Goal: Information Seeking & Learning: Find contact information

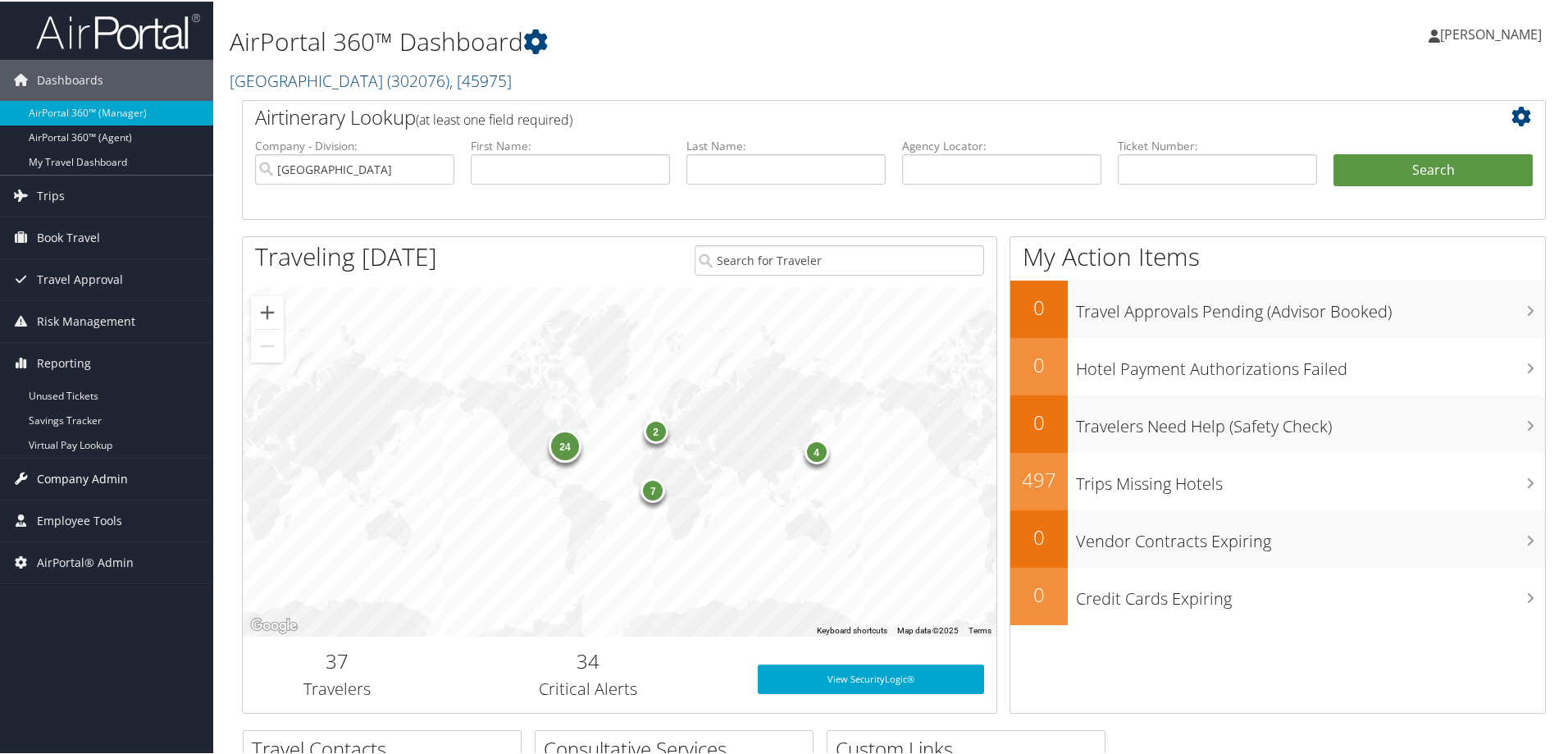
click at [70, 481] on span "Company Admin" at bounding box center [83, 478] width 91 height 41
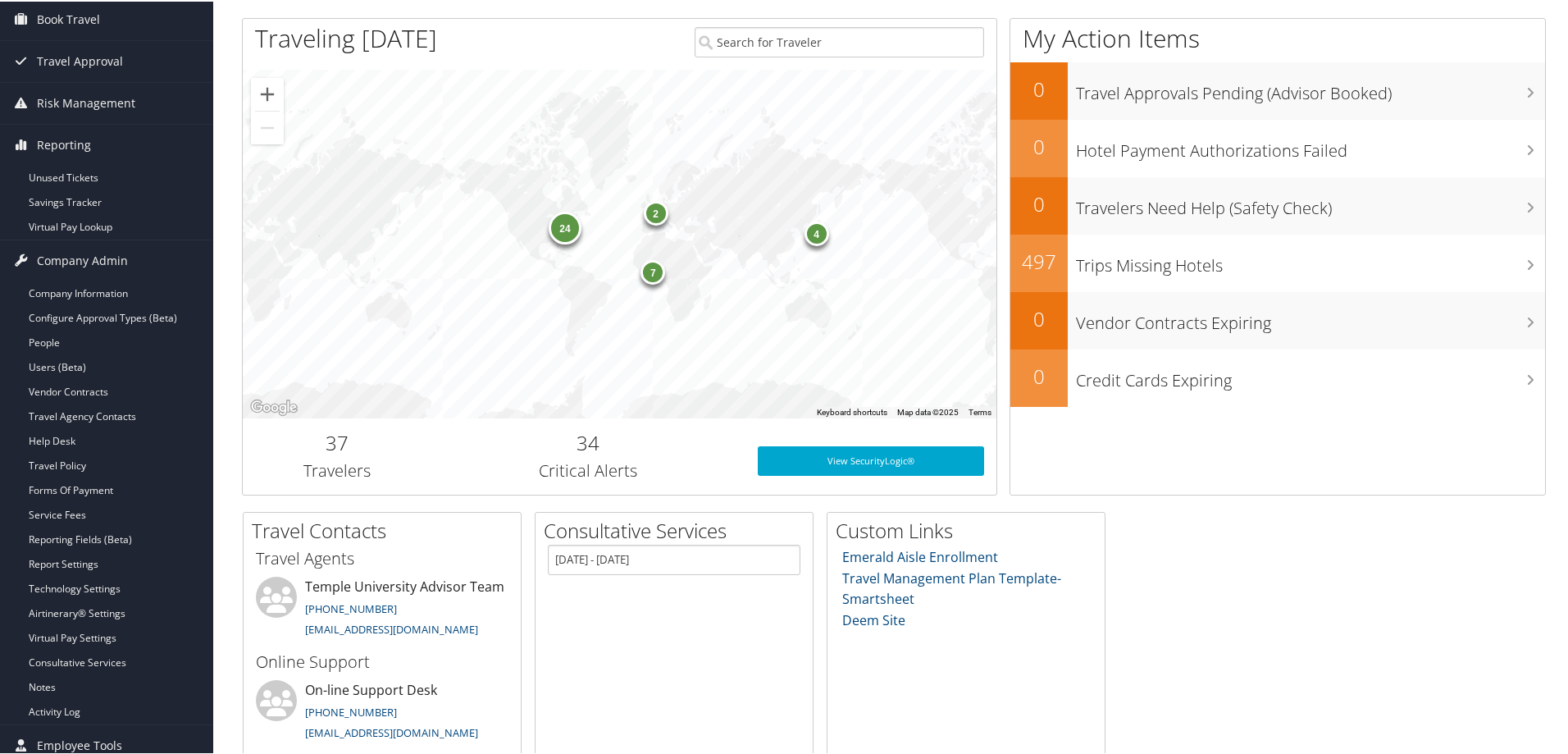
scroll to position [317, 0]
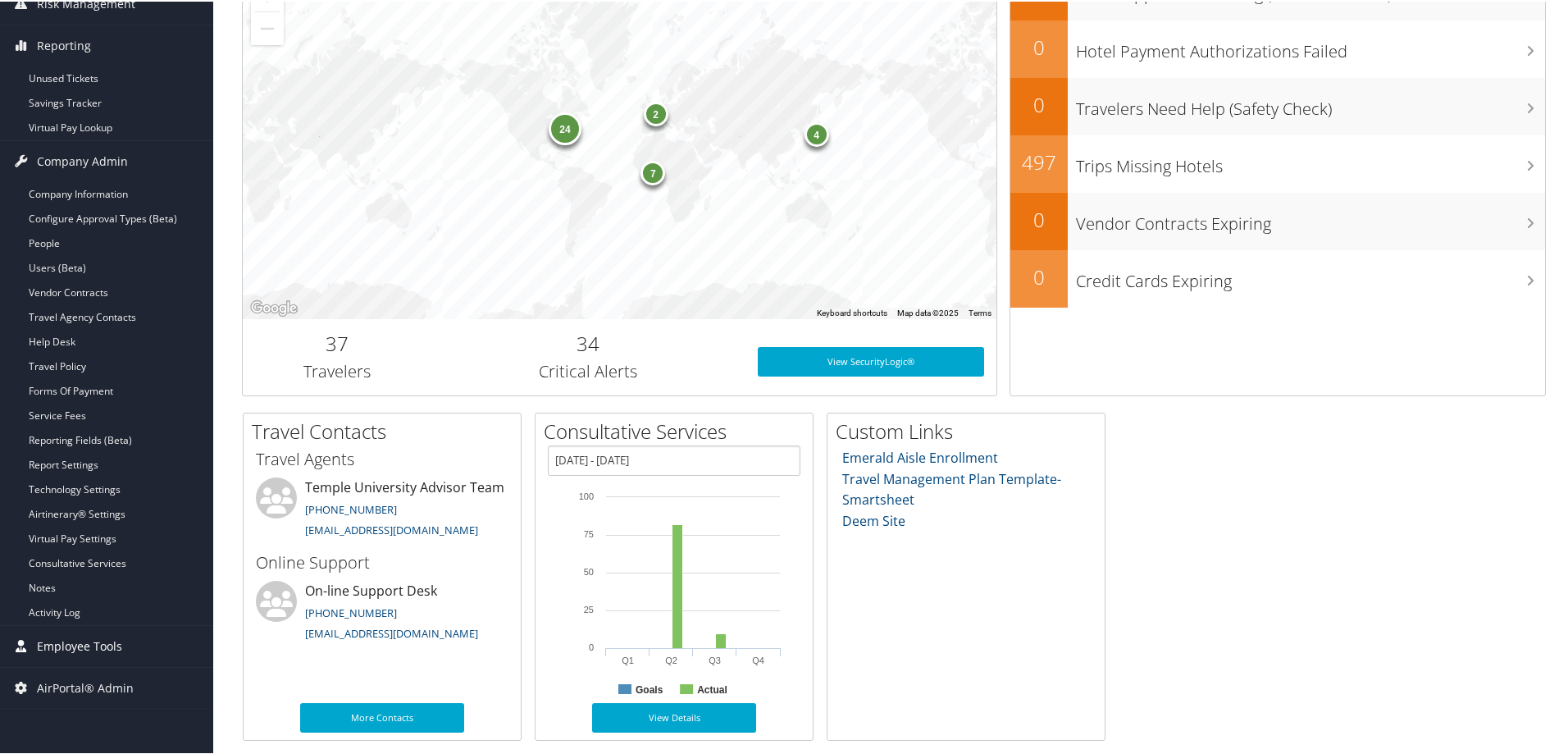
click at [101, 640] on span "Employee Tools" at bounding box center [80, 644] width 86 height 41
click at [90, 709] on link "Agent Lookup" at bounding box center [106, 702] width 213 height 24
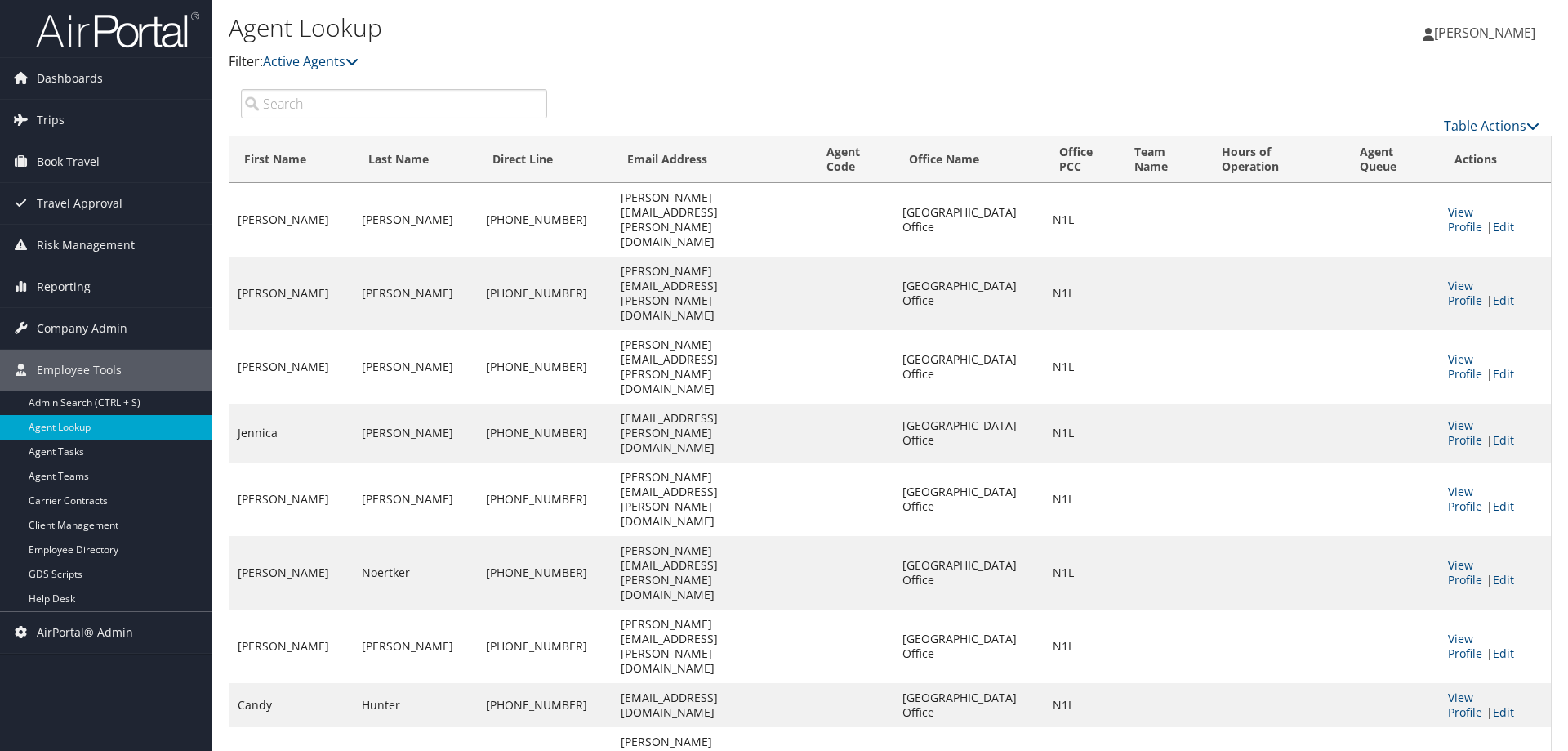
click at [333, 100] on input "search" at bounding box center [394, 104] width 306 height 30
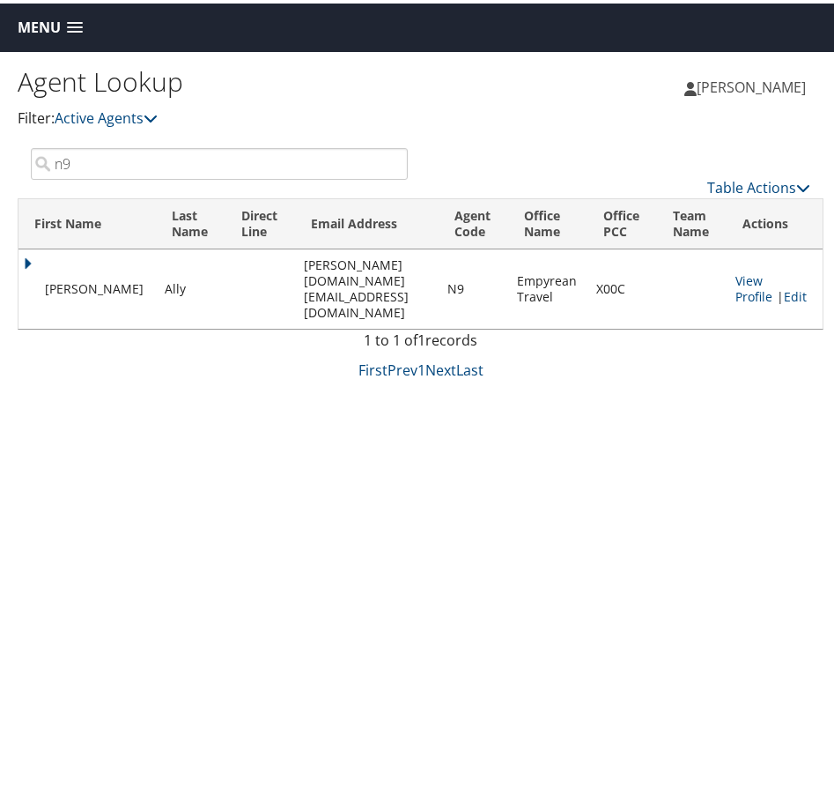
type input "n"
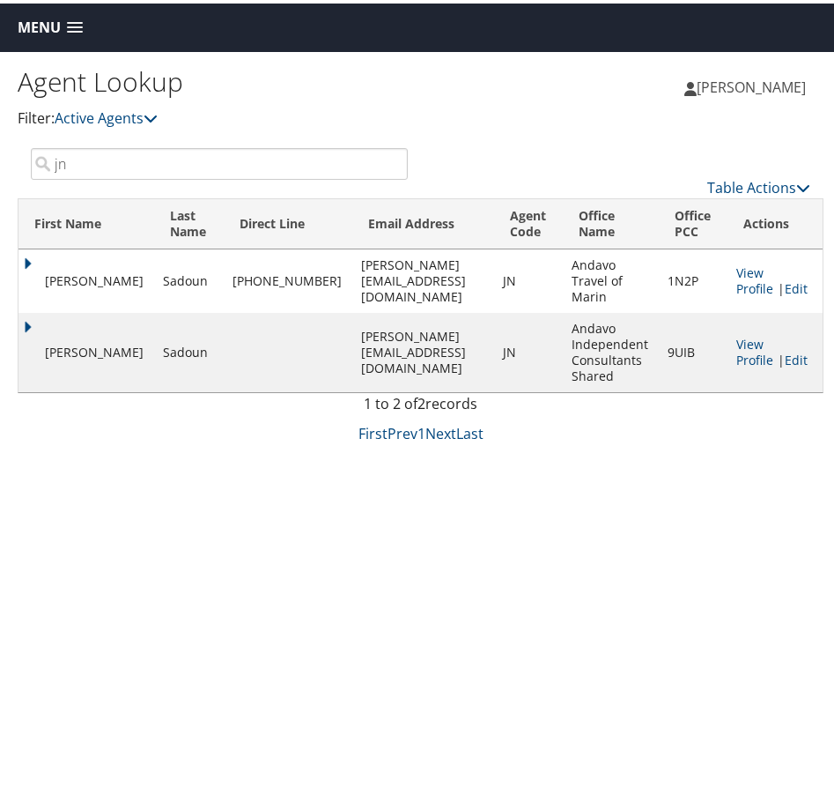
type input "jn"
drag, startPoint x: 257, startPoint y: 349, endPoint x: 461, endPoint y: 356, distance: 203.6
click at [461, 356] on td "[PERSON_NAME][EMAIL_ADDRESS][DOMAIN_NAME]" at bounding box center [423, 348] width 142 height 79
copy td "[PERSON_NAME][EMAIL_ADDRESS][DOMAIN_NAME]"
